Goal: Navigation & Orientation: Go to known website

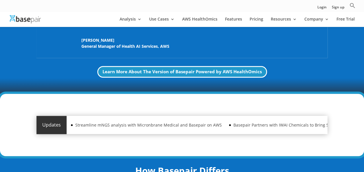
scroll to position [177, 0]
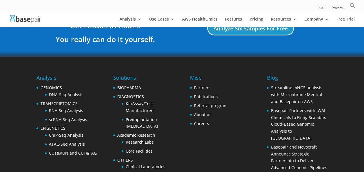
scroll to position [1212, 0]
